Goal: Task Accomplishment & Management: Manage account settings

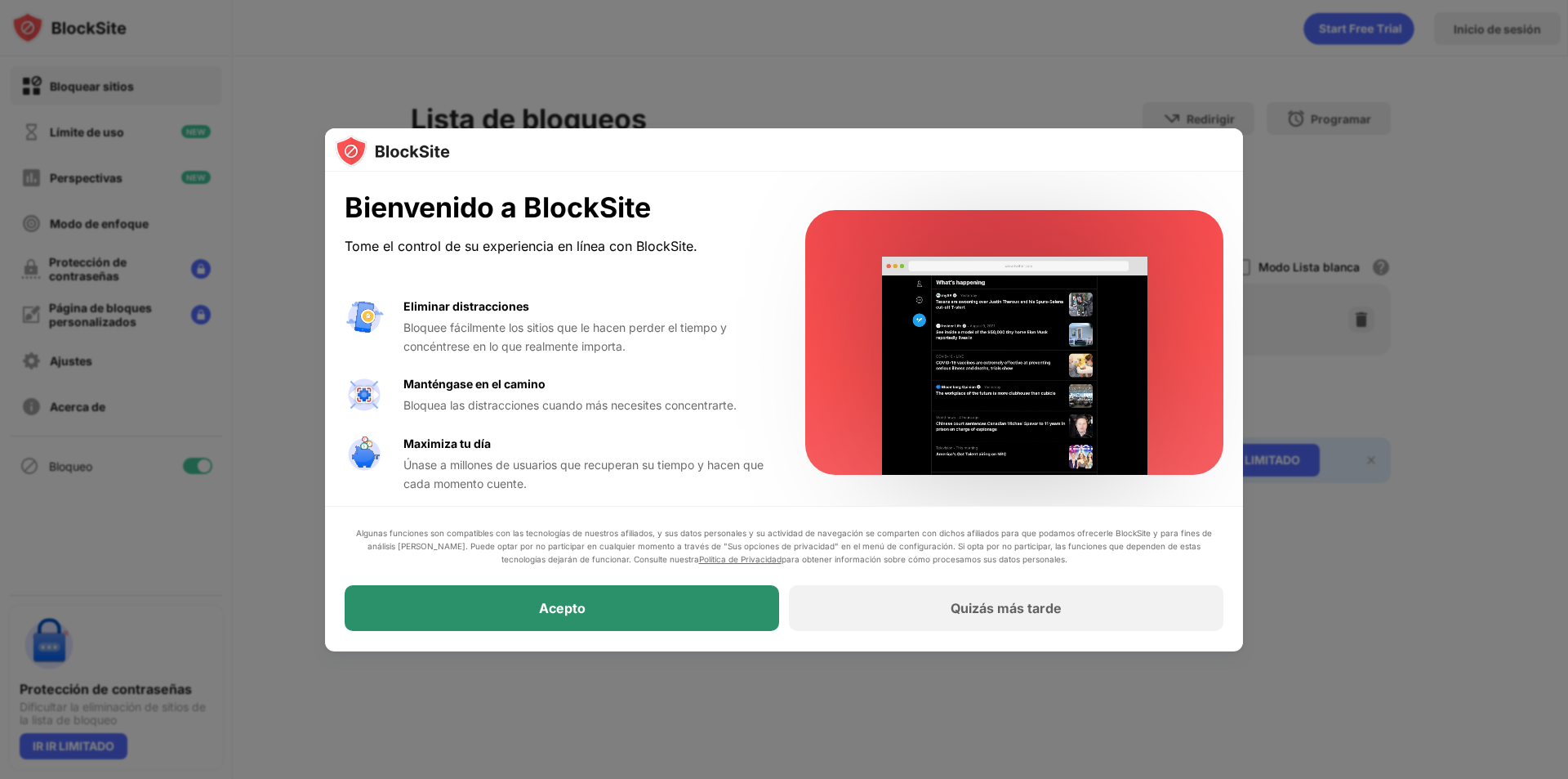
click at [675, 606] on div "Acepto" at bounding box center [562, 609] width 434 height 46
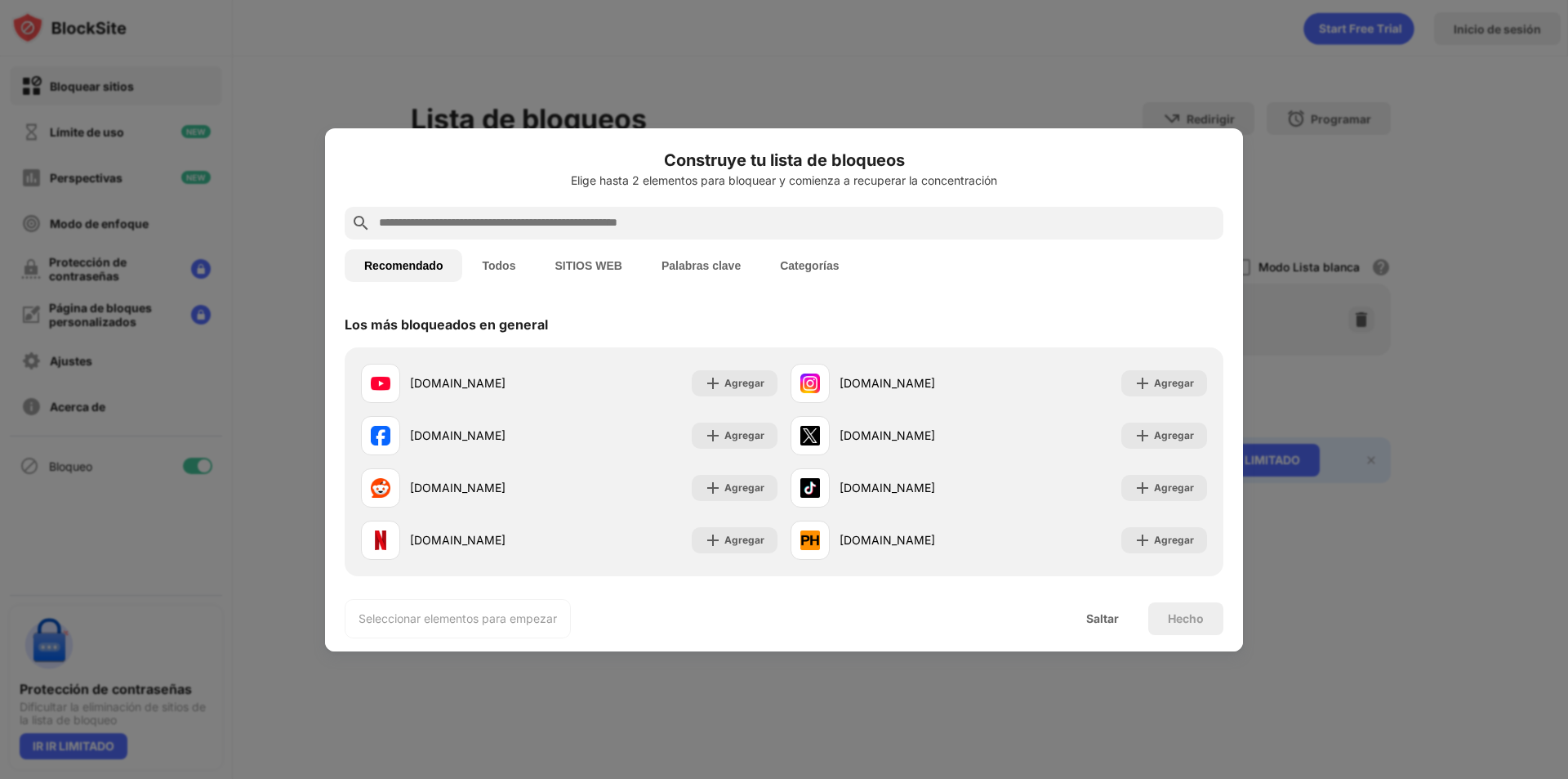
click at [544, 221] on input "text" at bounding box center [797, 223] width 840 height 20
click at [487, 226] on input "text" at bounding box center [797, 223] width 840 height 20
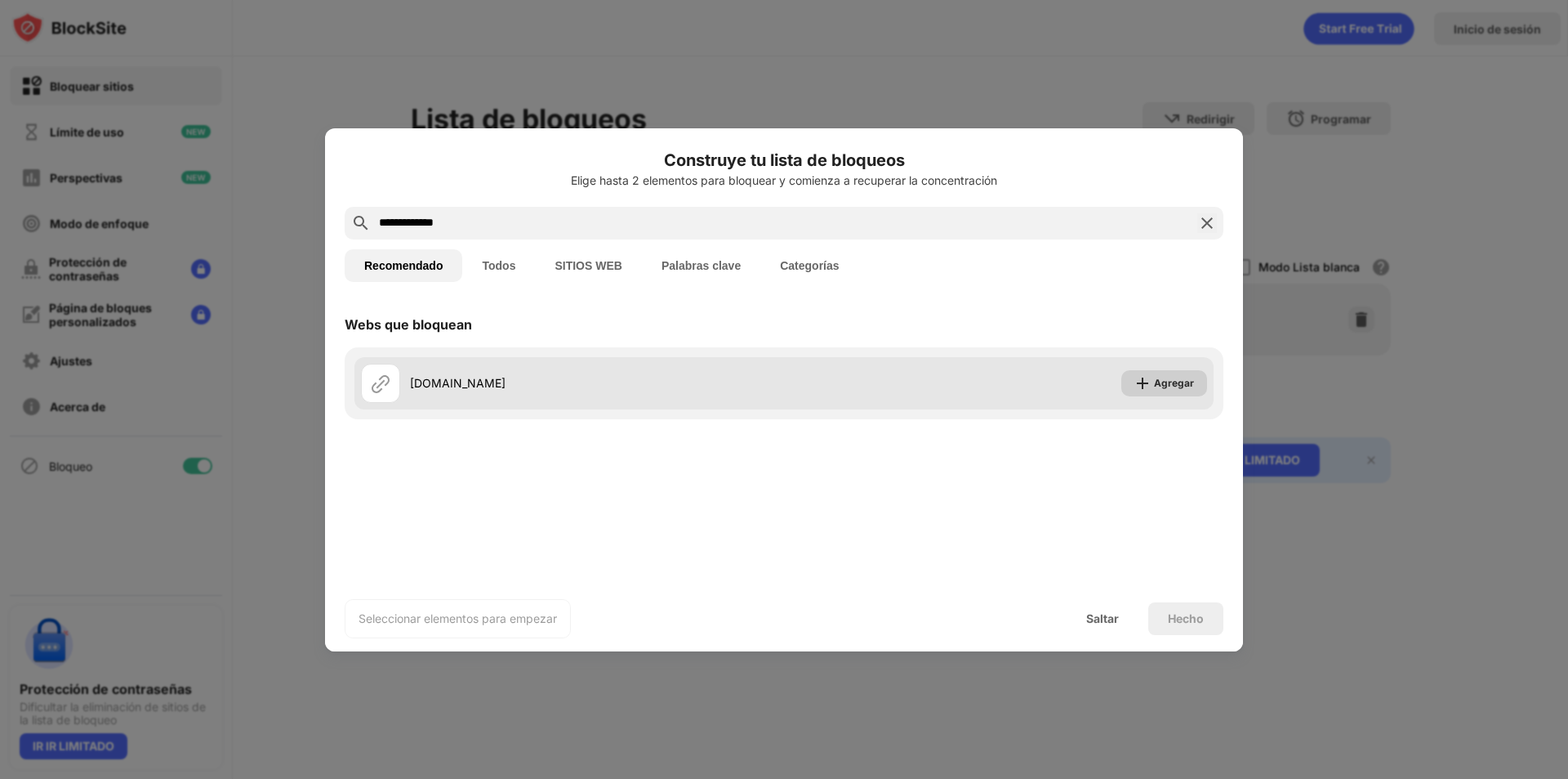
type input "**********"
click at [1176, 381] on font "Agregar" at bounding box center [1175, 383] width 40 height 12
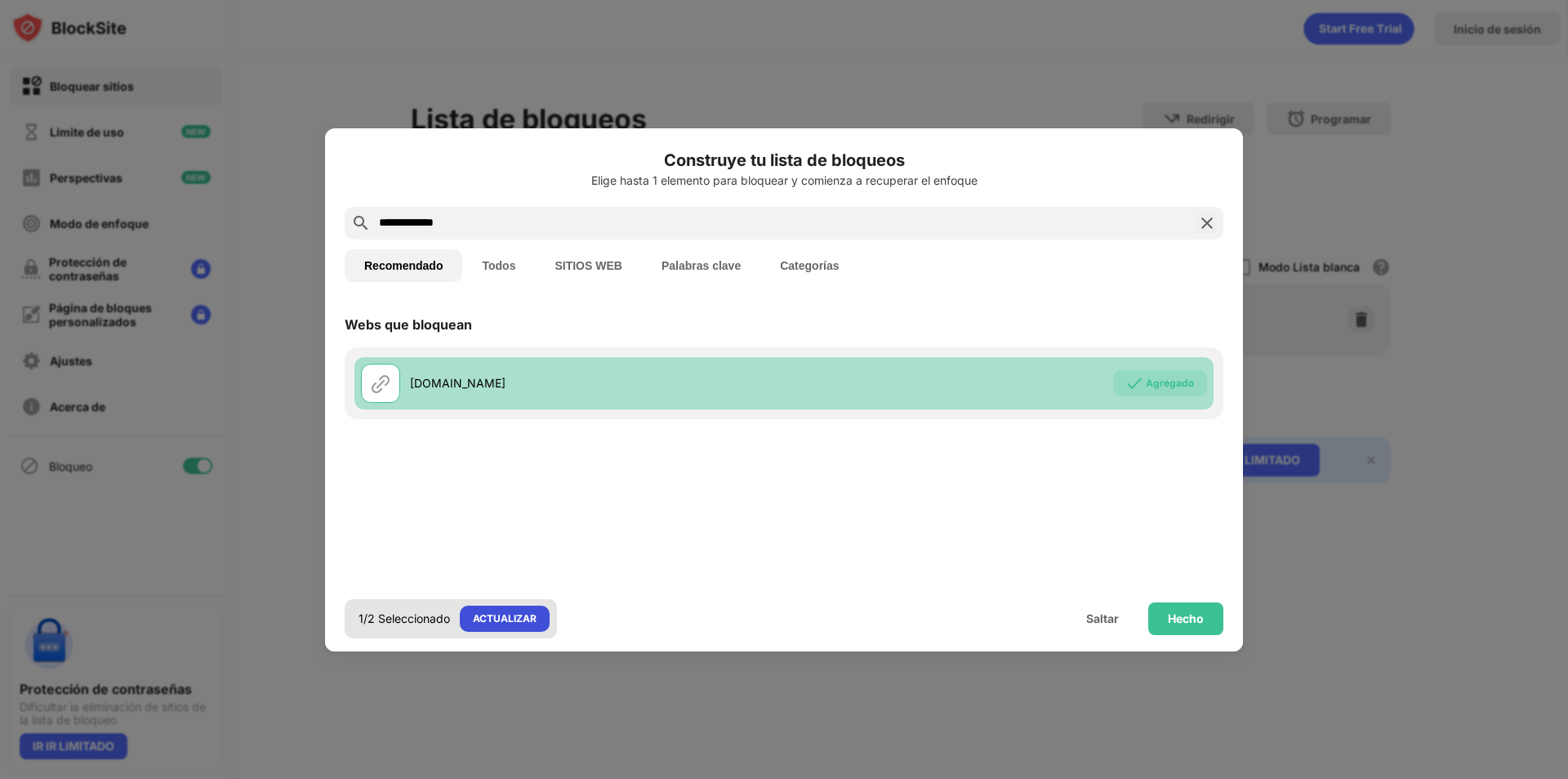
click at [534, 623] on font "ACTUALIZAR" at bounding box center [504, 618] width 64 height 12
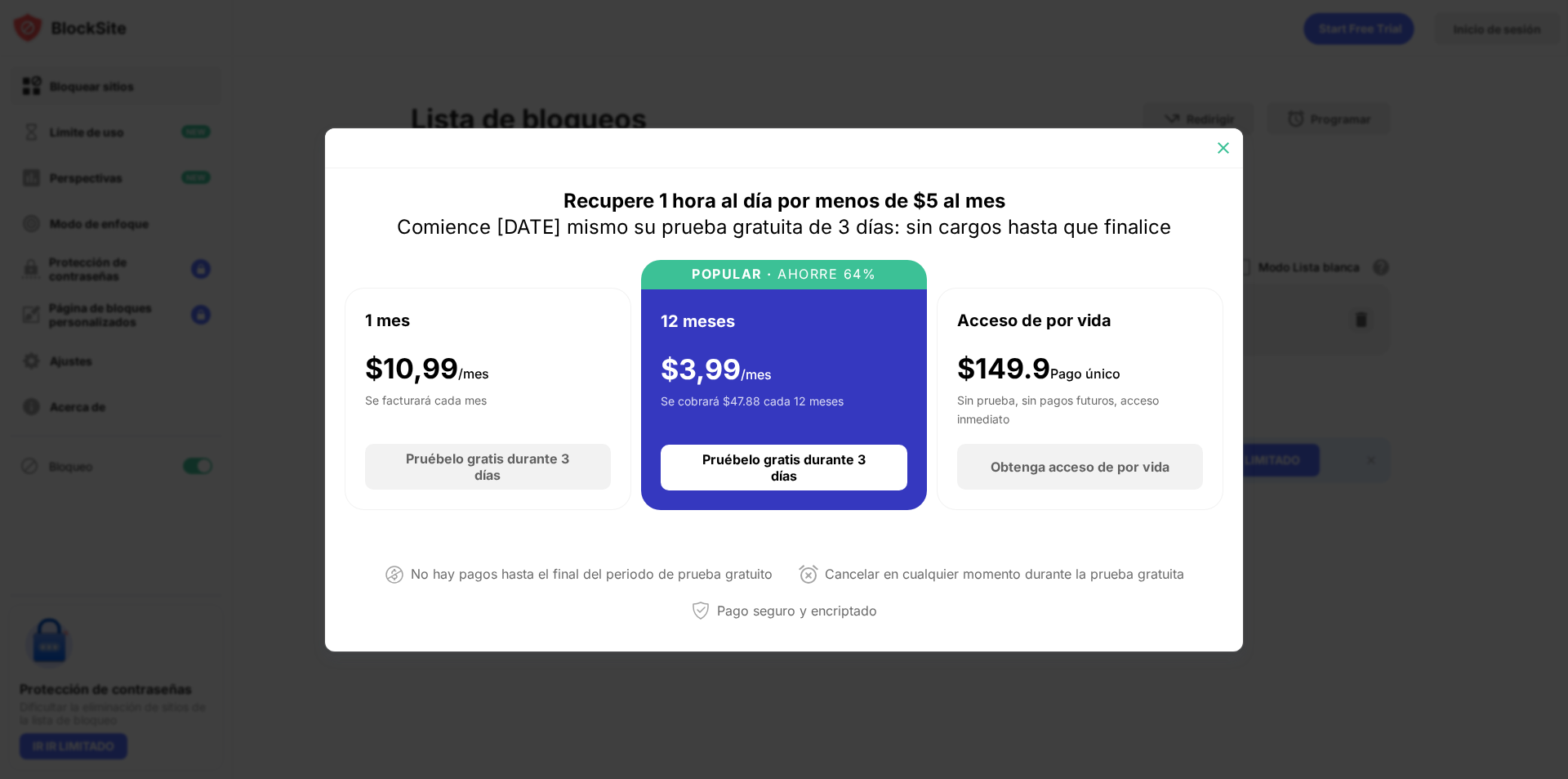
click at [1225, 149] on img at bounding box center [1224, 148] width 16 height 16
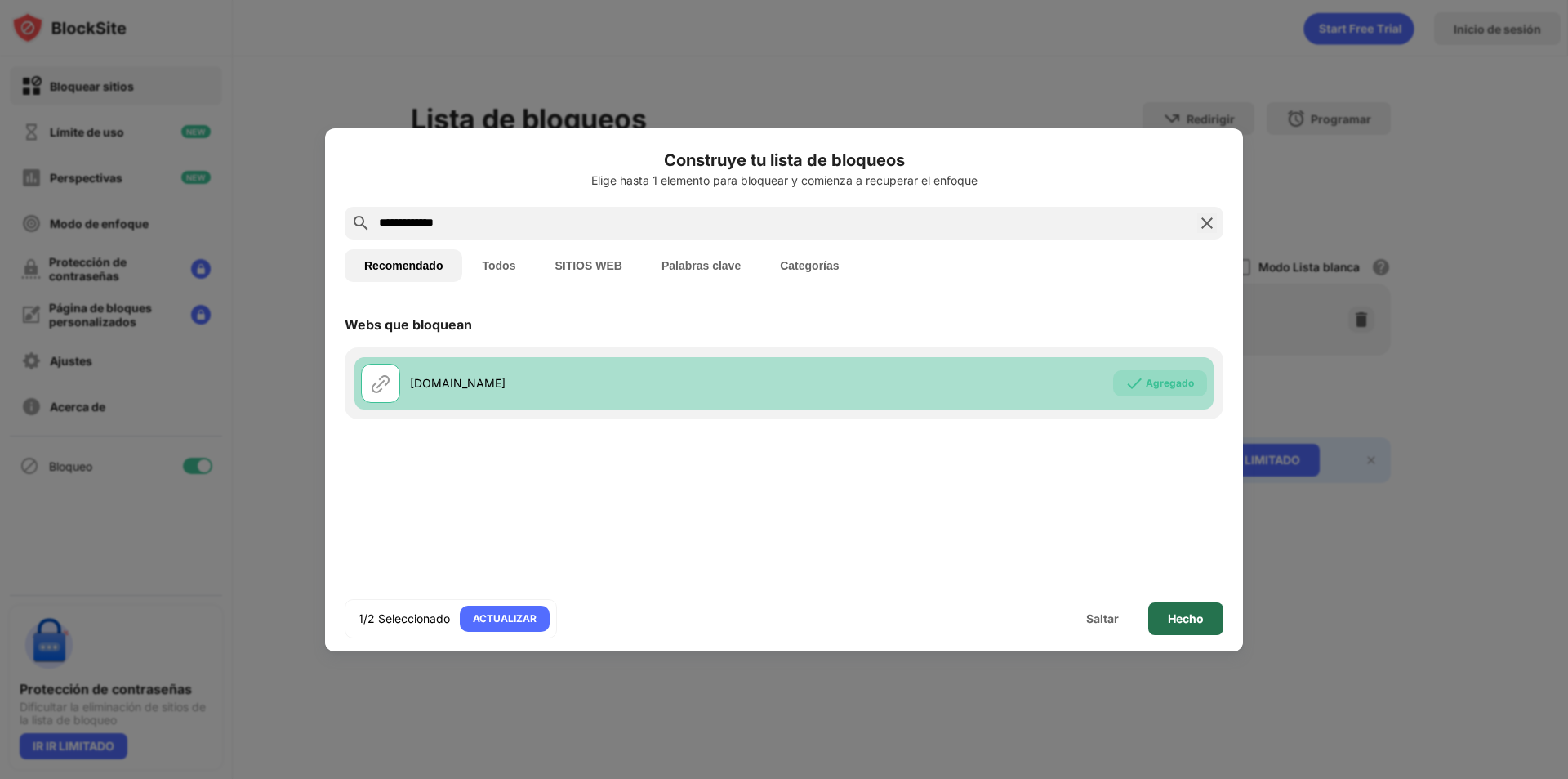
click at [1181, 621] on font "Hecho" at bounding box center [1186, 618] width 36 height 14
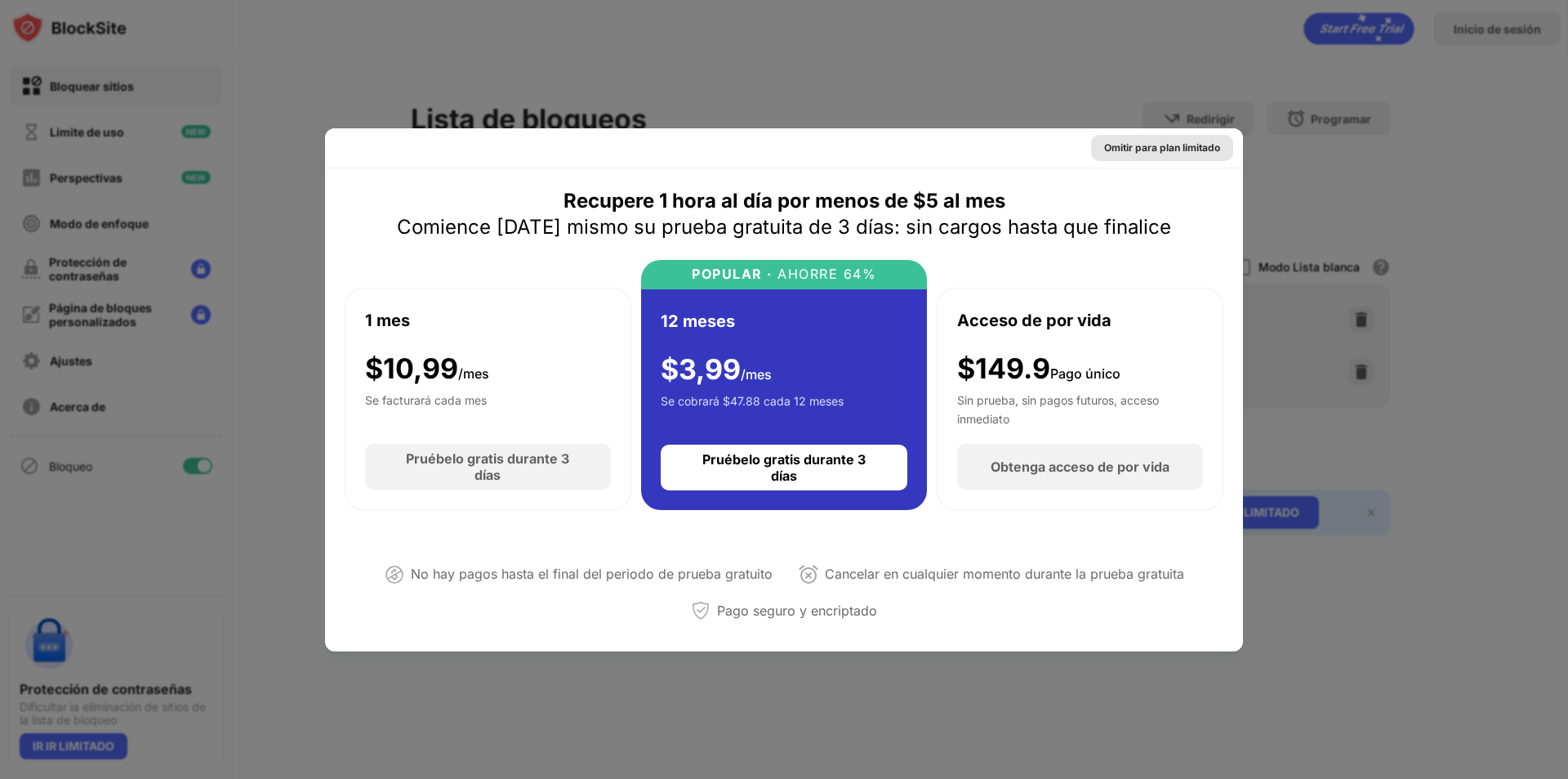
click at [1147, 149] on font "Omitir para plan limitado" at bounding box center [1162, 147] width 116 height 12
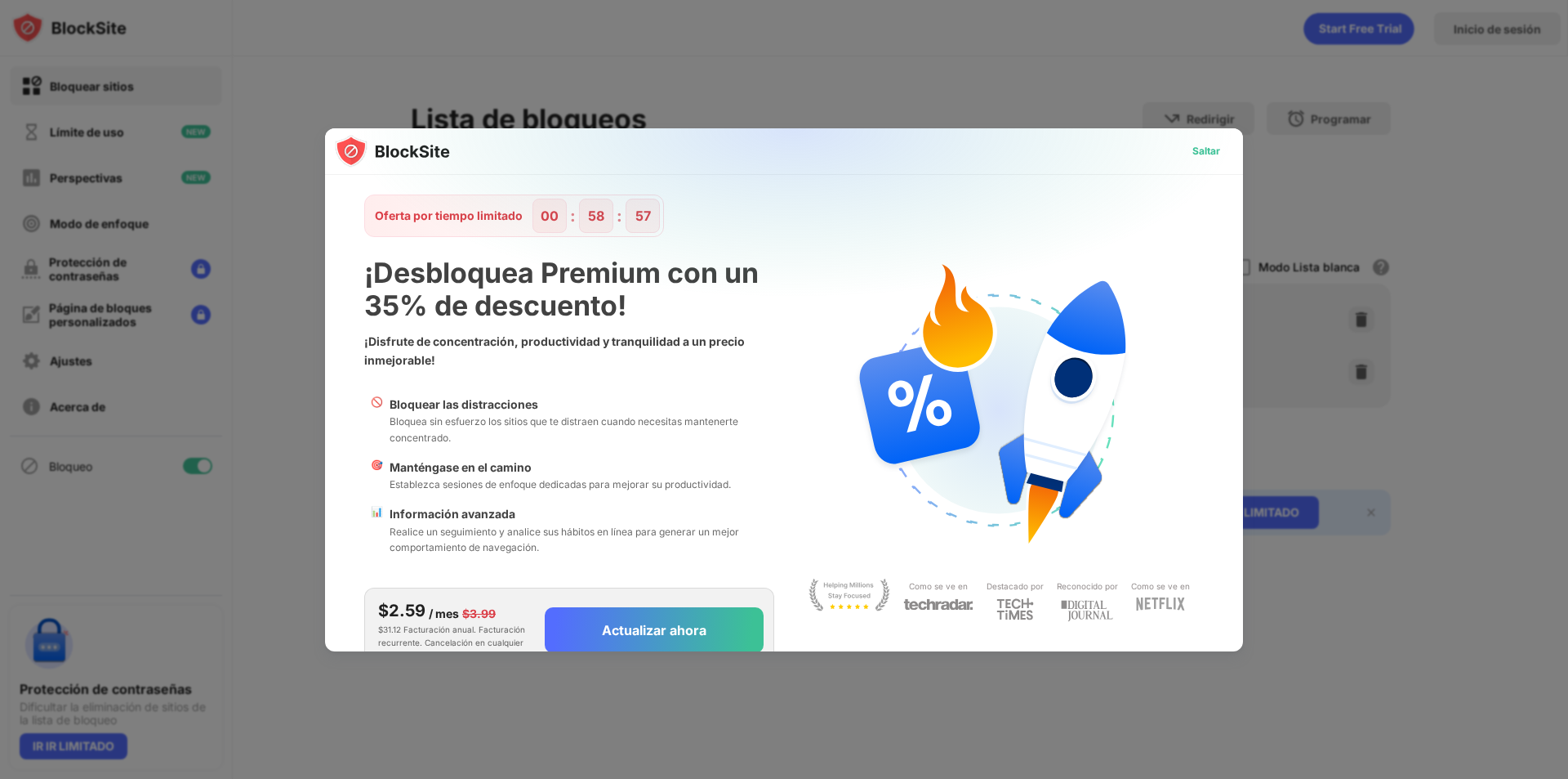
click at [1198, 151] on font "Saltar" at bounding box center [1207, 150] width 28 height 12
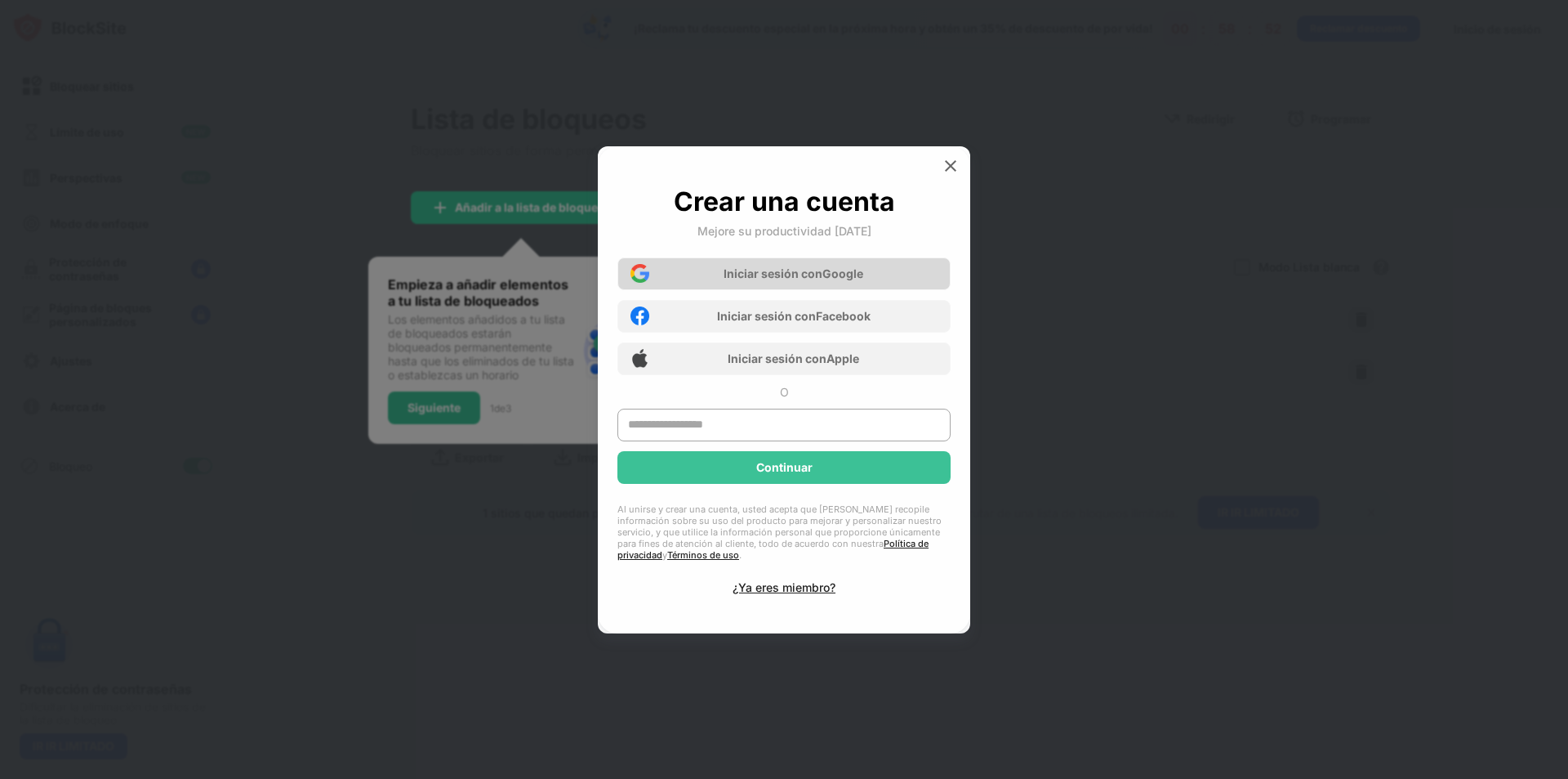
click at [893, 273] on div "Iniciar sesión con Google" at bounding box center [784, 274] width 333 height 33
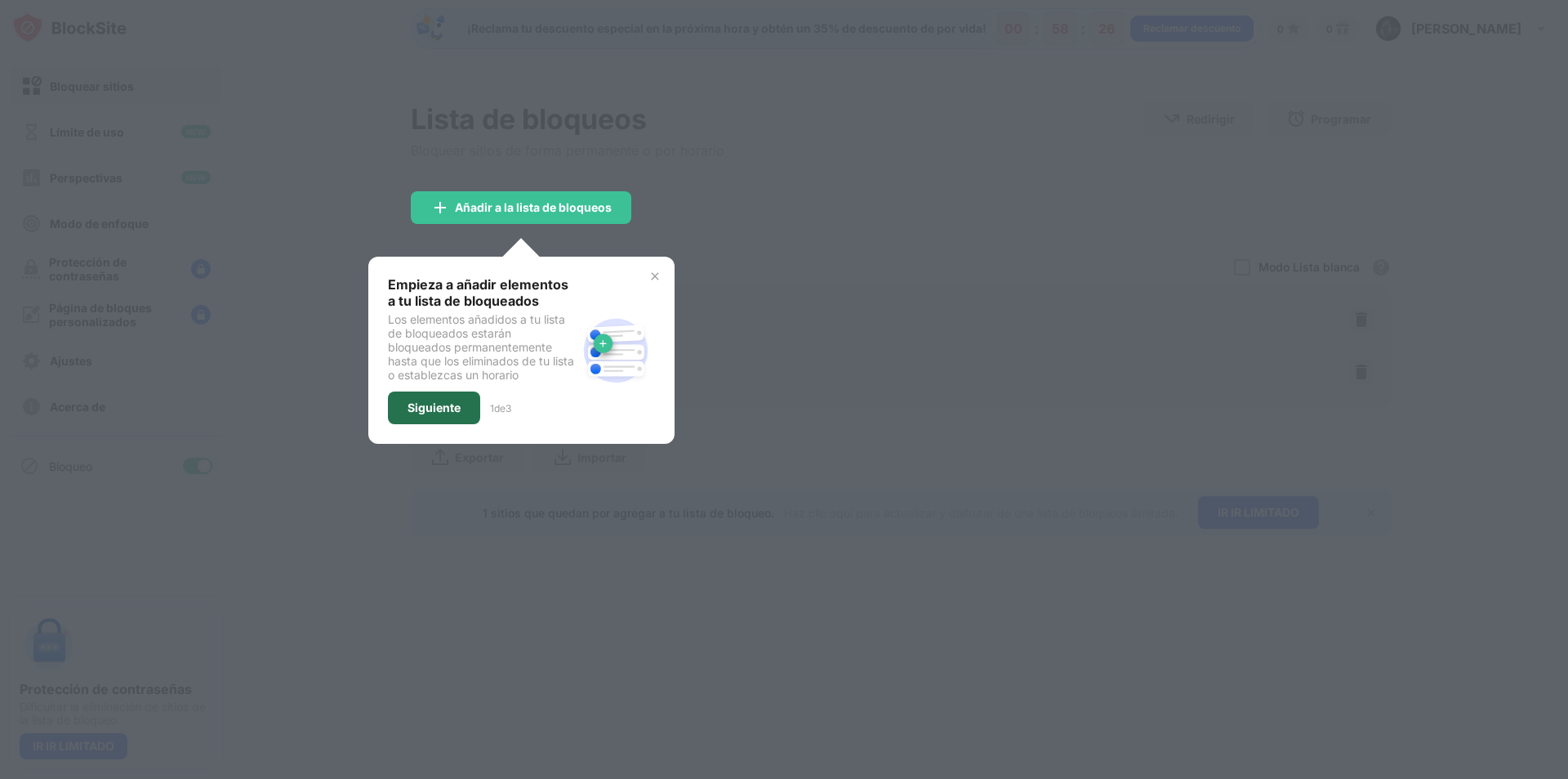
click at [453, 416] on div "Siguiente" at bounding box center [433, 408] width 92 height 33
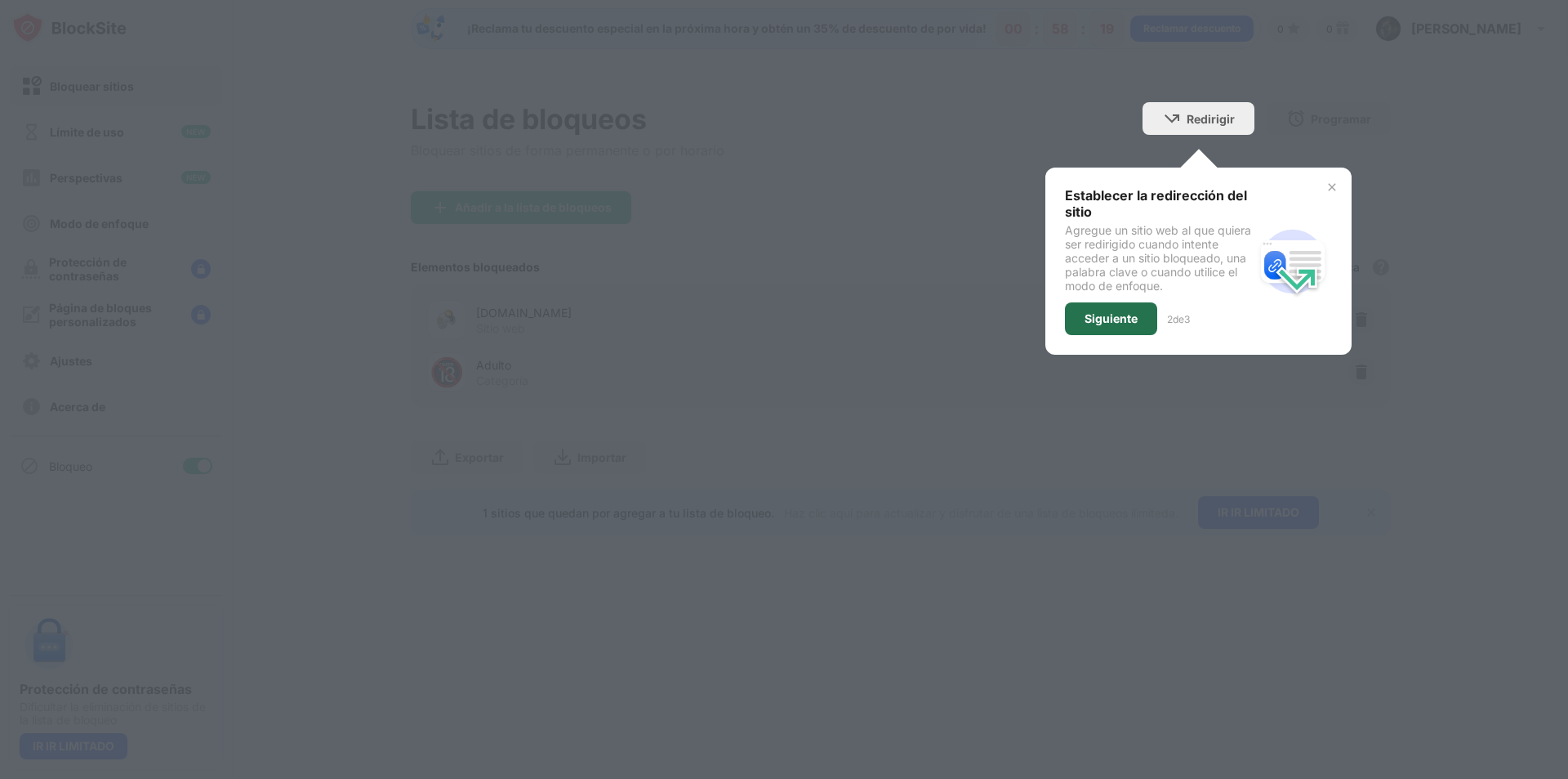
click at [1099, 313] on font "Siguiente" at bounding box center [1111, 318] width 53 height 14
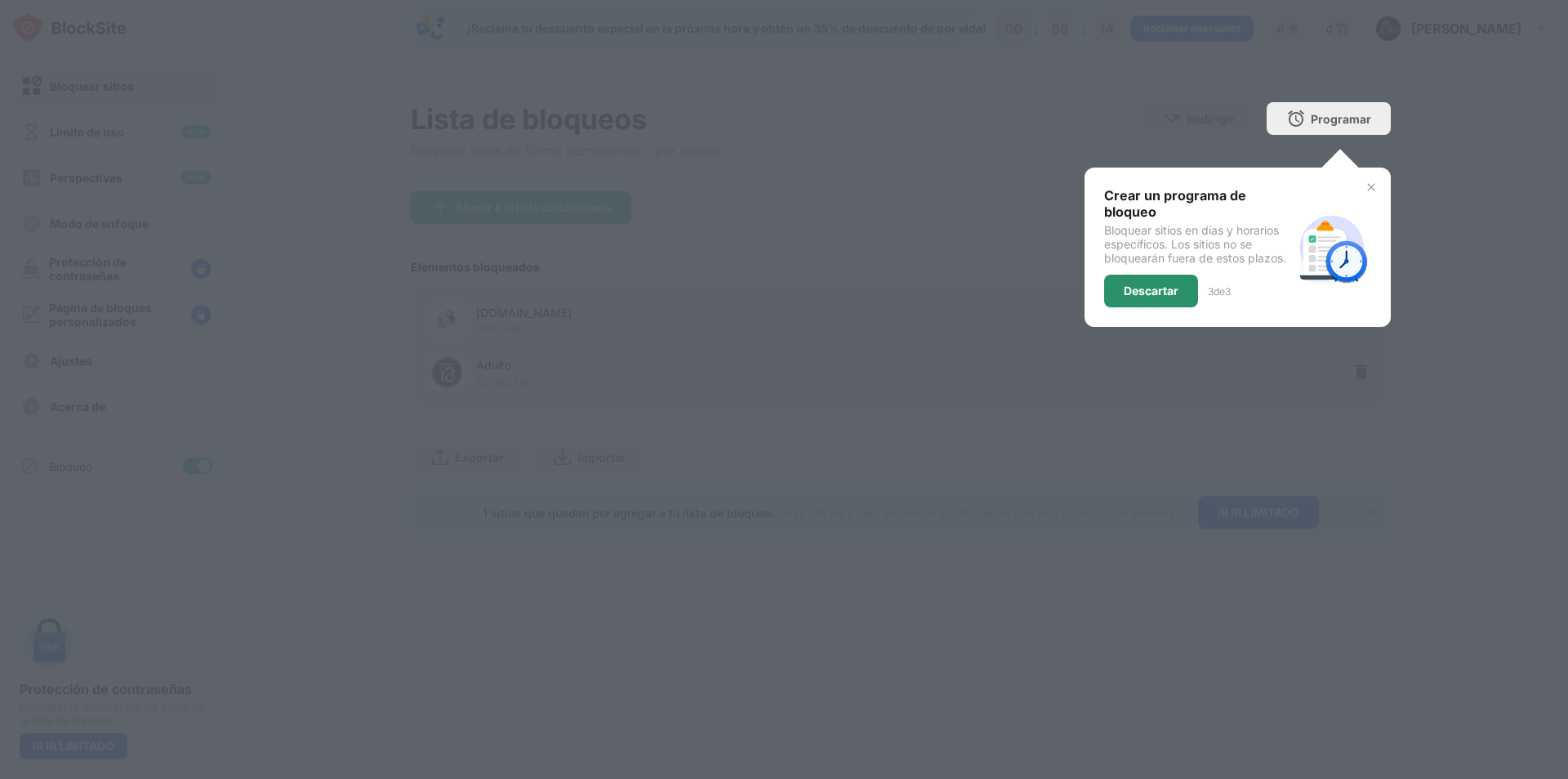
click at [1141, 289] on font "Descartar" at bounding box center [1151, 290] width 55 height 14
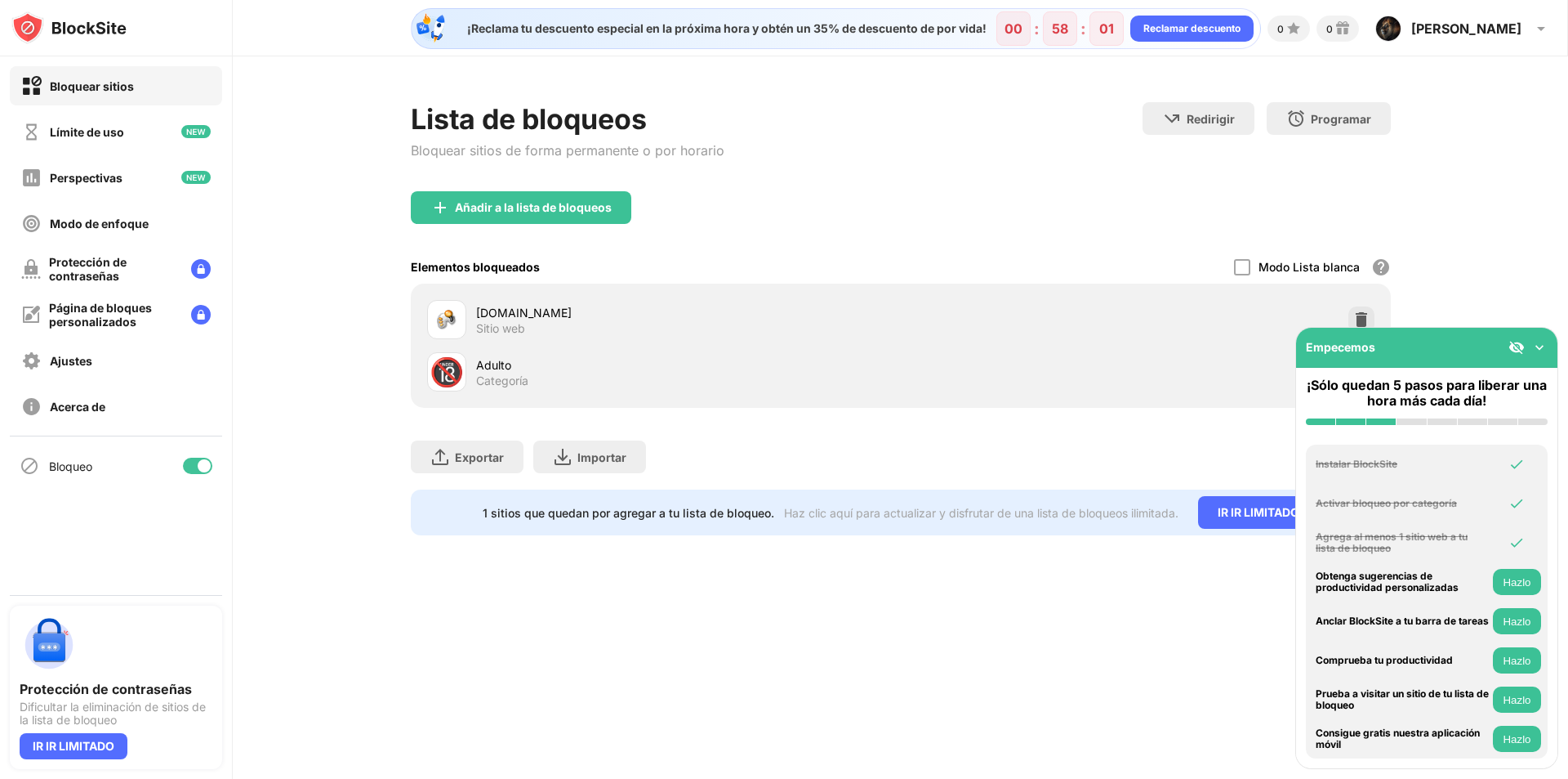
click at [1543, 349] on img at bounding box center [1540, 347] width 16 height 16
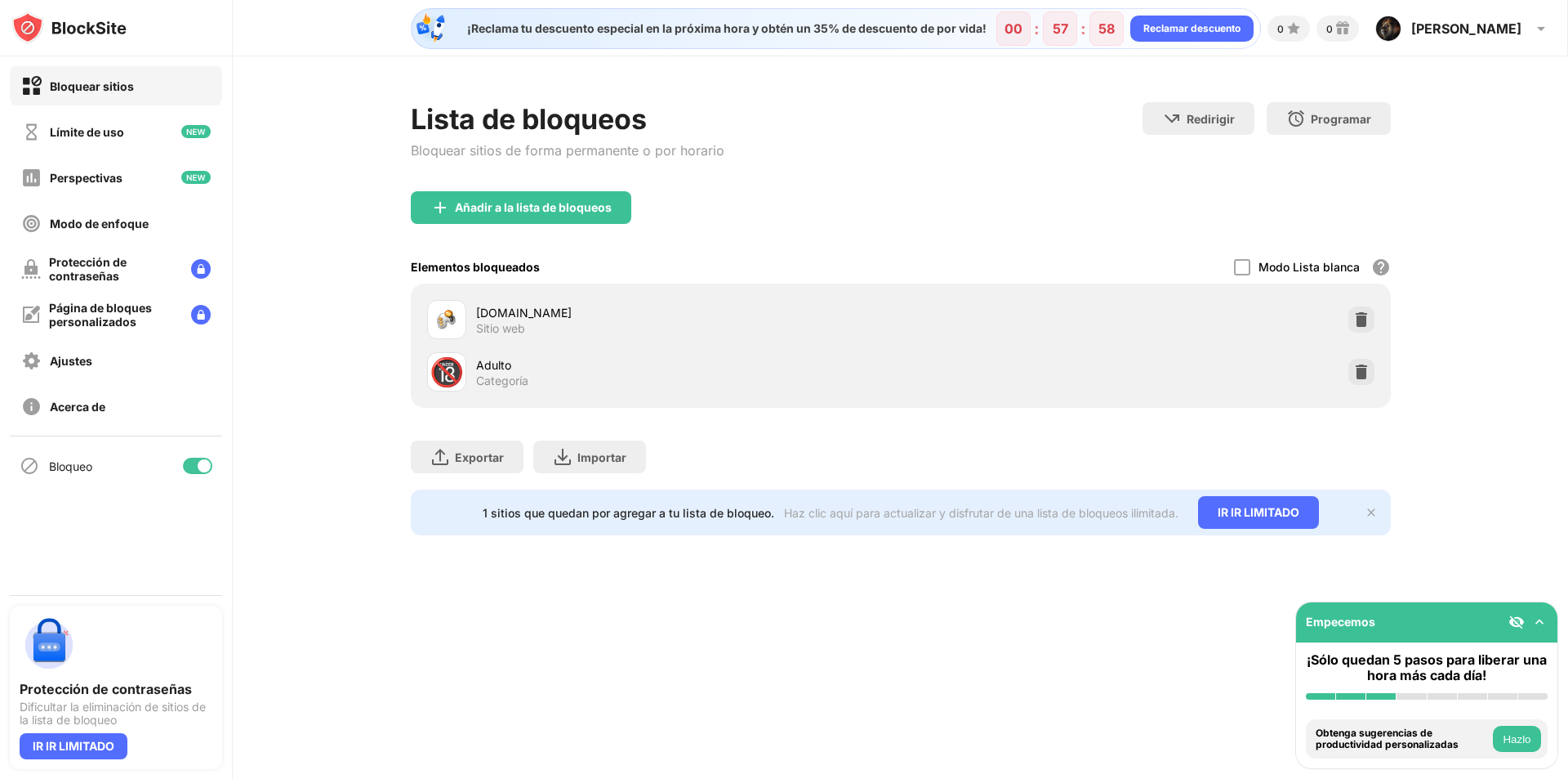
click at [1474, 469] on div "Lista de bloqueos Bloquear sitios de forma permanente o por horario Redirigir H…" at bounding box center [901, 319] width 1336 height 525
click at [567, 319] on div "[DOMAIN_NAME]" at bounding box center [688, 313] width 424 height 17
click at [1000, 587] on div "¡Reclama tu descuento especial en la próxima hora y obtén un 35% de descuento d…" at bounding box center [901, 389] width 1336 height 779
